Goal: Check status: Check status

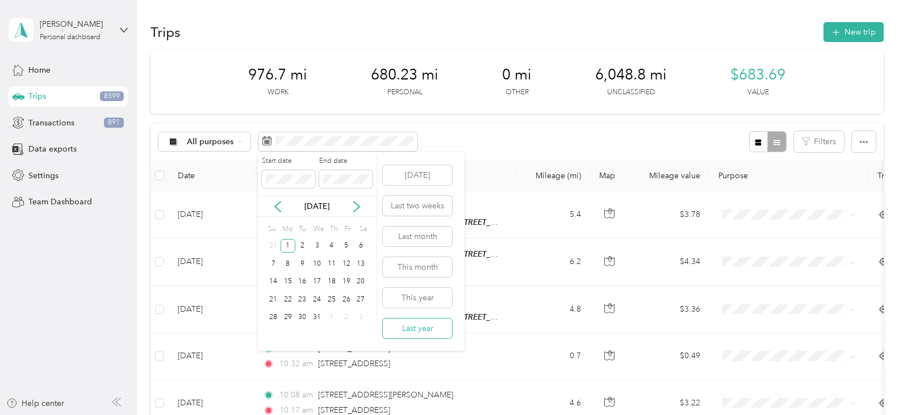
click at [408, 320] on button "Last year" at bounding box center [417, 328] width 69 height 20
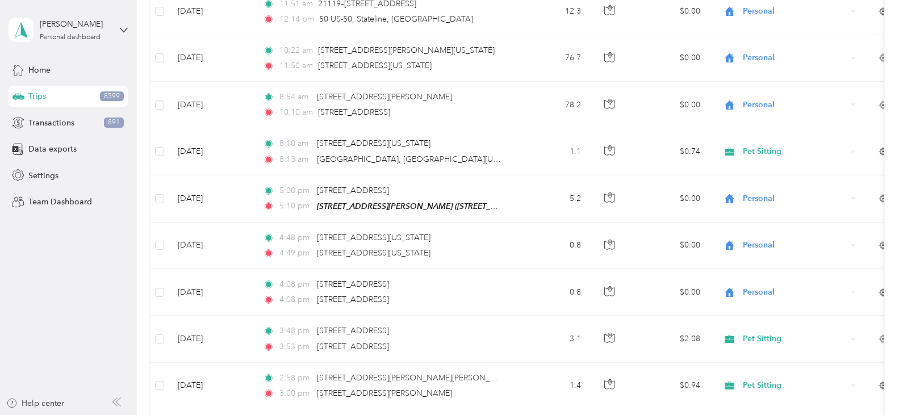
scroll to position [677, 0]
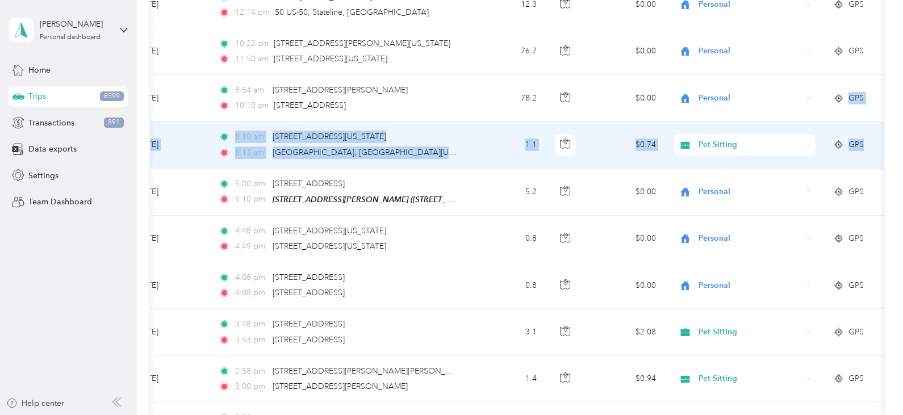
drag, startPoint x: 870, startPoint y: 106, endPoint x: 871, endPoint y: 123, distance: 16.5
click at [871, 123] on tbody "[DATE] 10:56 pm 31 US-50, Stateline, [GEOGRAPHIC_DATA] 10:56 pm [STREET_ADDRESS…" at bounding box center [576, 99] width 940 height 1168
